Goal: Task Accomplishment & Management: Manage account settings

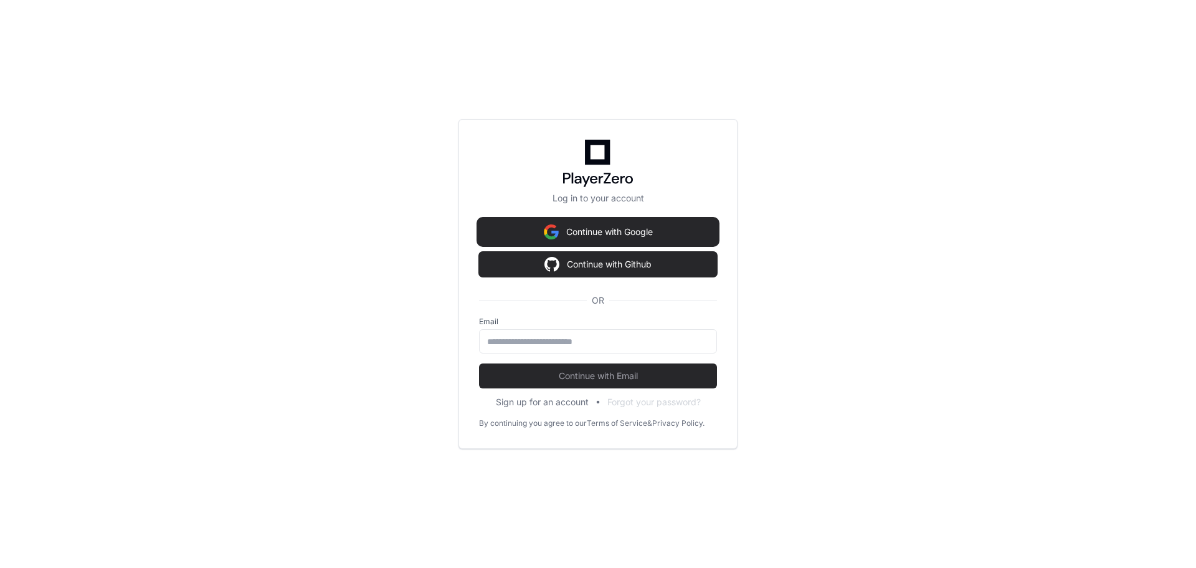
click at [612, 230] on button "Continue with Google" at bounding box center [598, 231] width 238 height 25
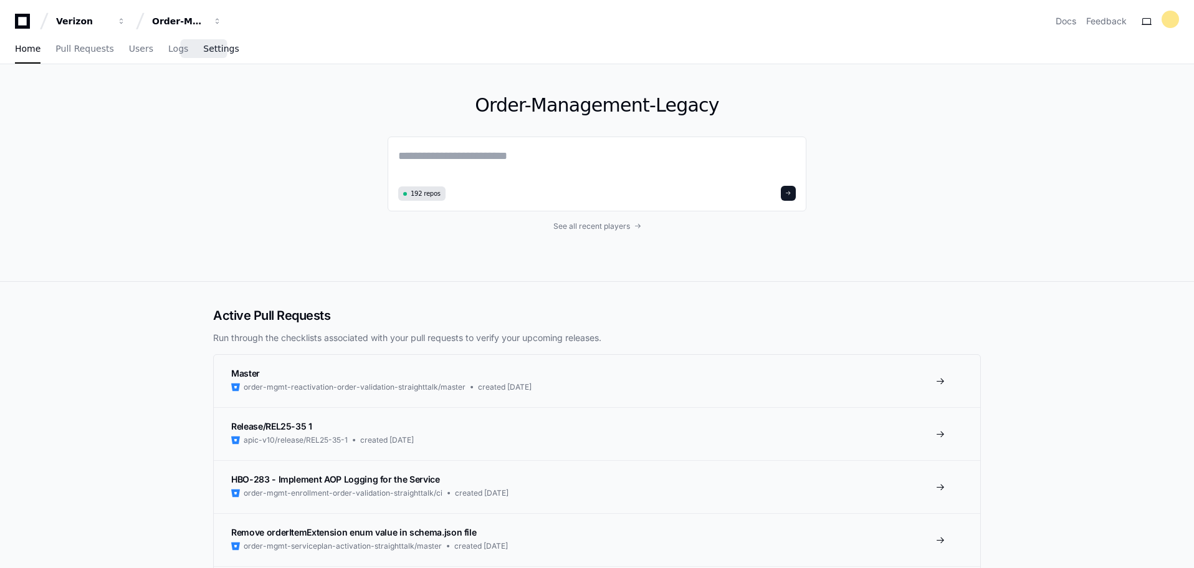
click at [203, 51] on span "Settings" at bounding box center [221, 48] width 36 height 7
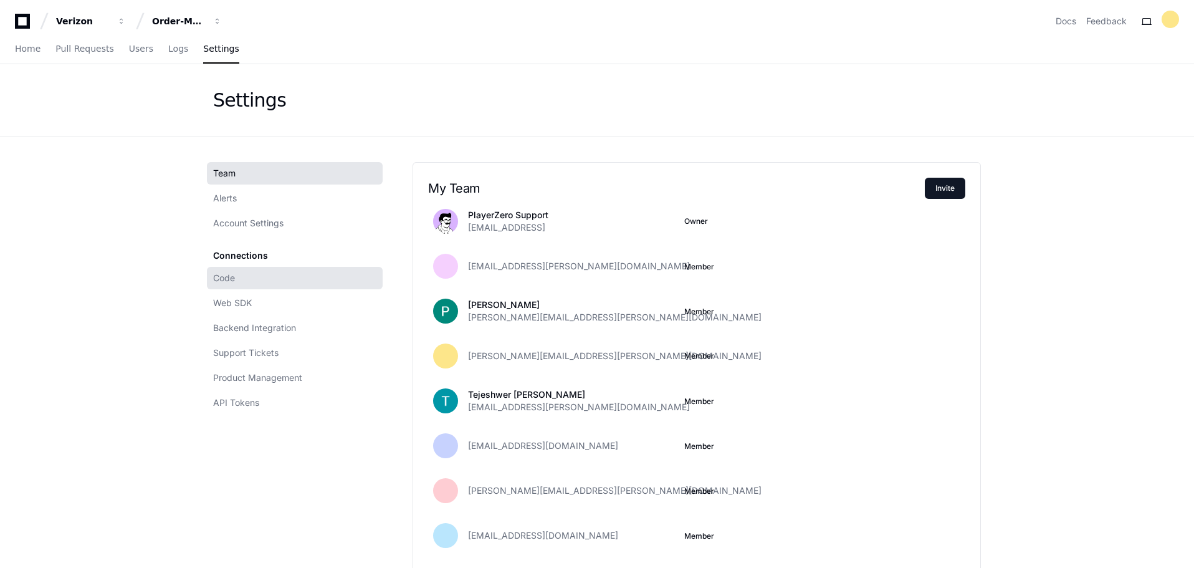
click at [219, 282] on span "Code" at bounding box center [224, 278] width 22 height 12
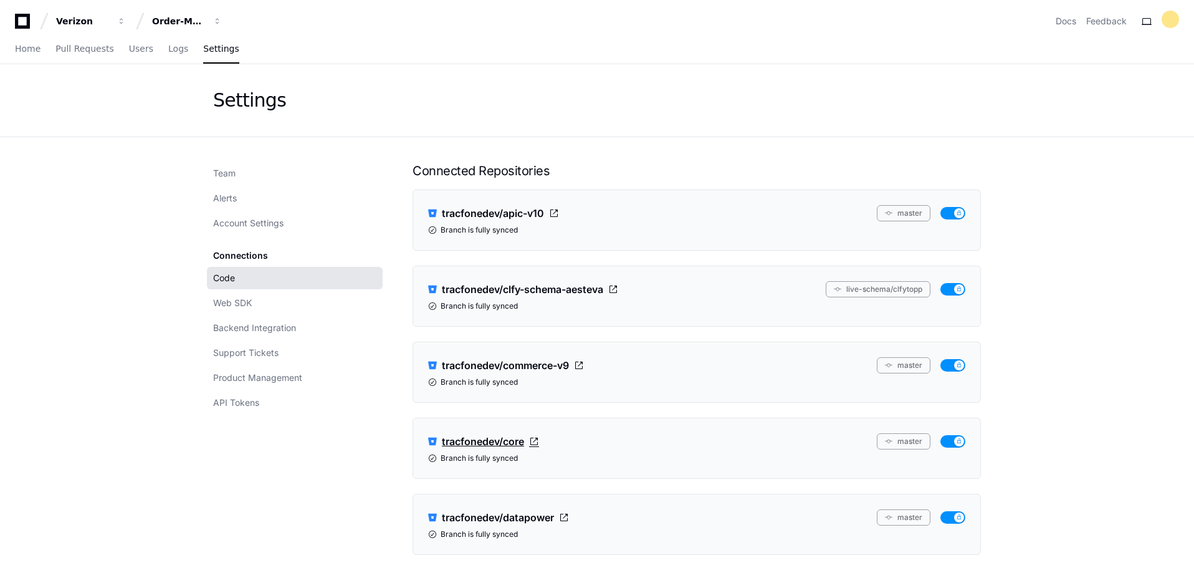
click at [493, 414] on span "tracfonedev/core" at bounding box center [483, 441] width 82 height 15
drag, startPoint x: 626, startPoint y: 439, endPoint x: 443, endPoint y: 442, distance: 183.2
click at [443, 414] on div "tracfonedev/core master" at bounding box center [696, 441] width 537 height 16
copy span "tracfonedev/core"
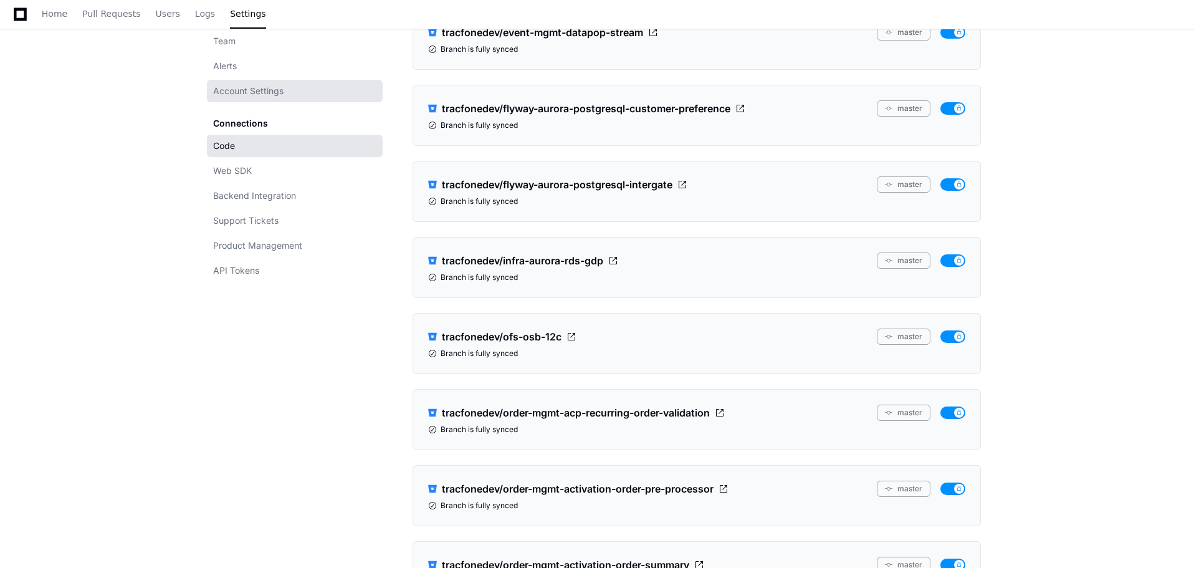
scroll to position [498, 0]
